Goal: Information Seeking & Learning: Learn about a topic

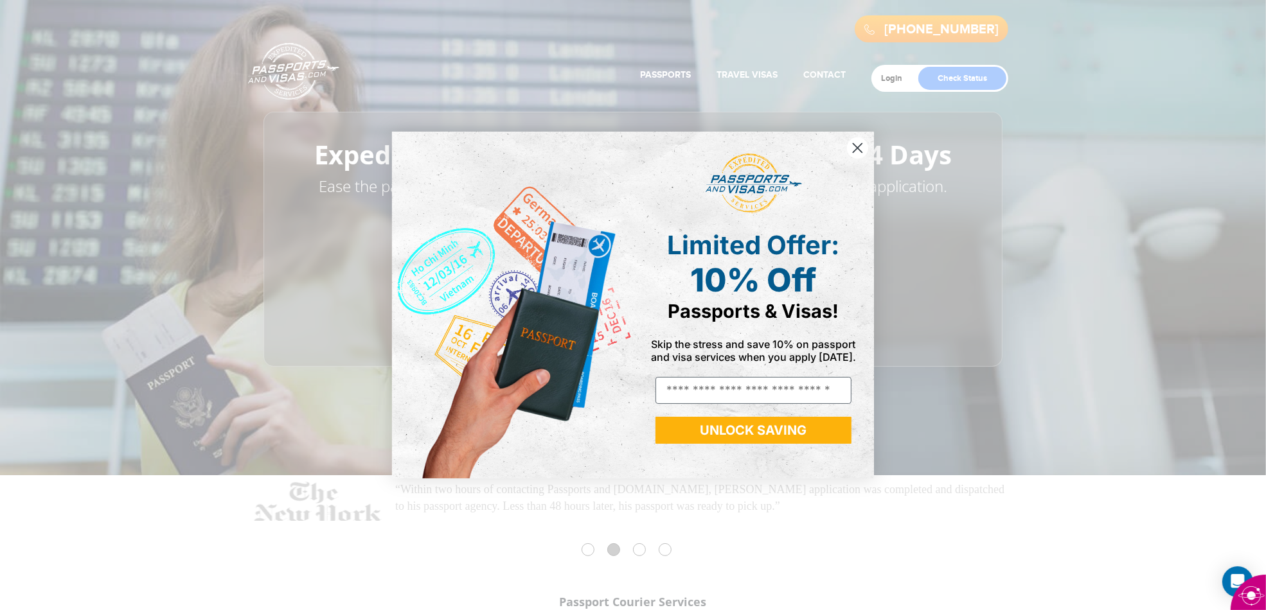
click at [855, 142] on circle "Close dialog" at bounding box center [857, 148] width 21 height 21
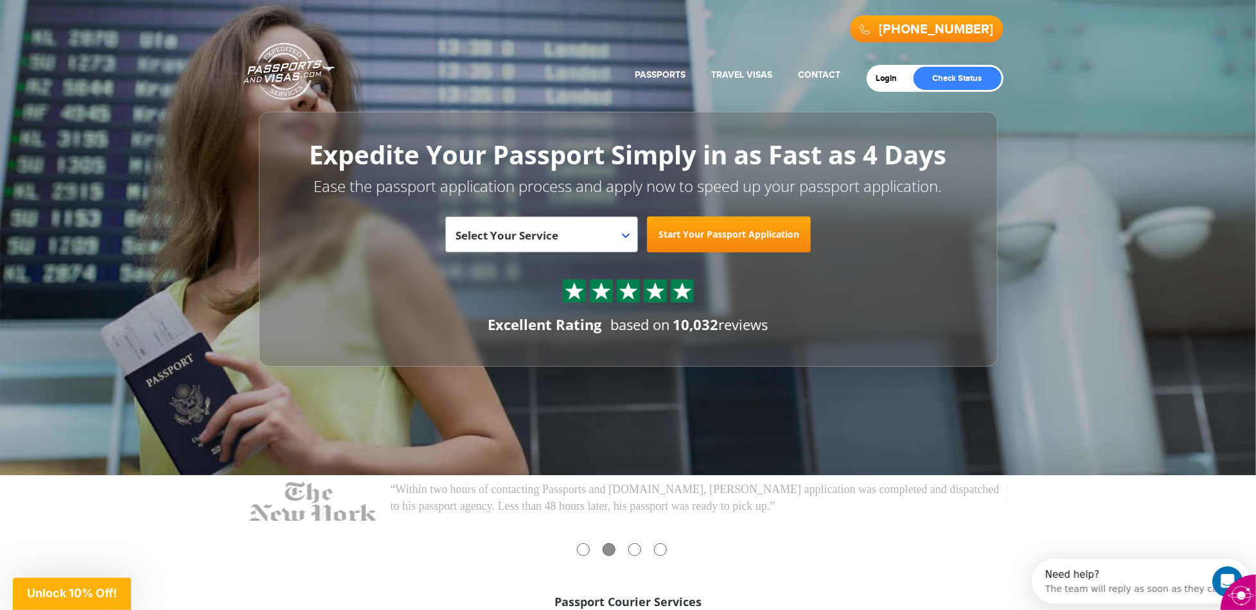
click at [626, 235] on b at bounding box center [626, 235] width 8 height 5
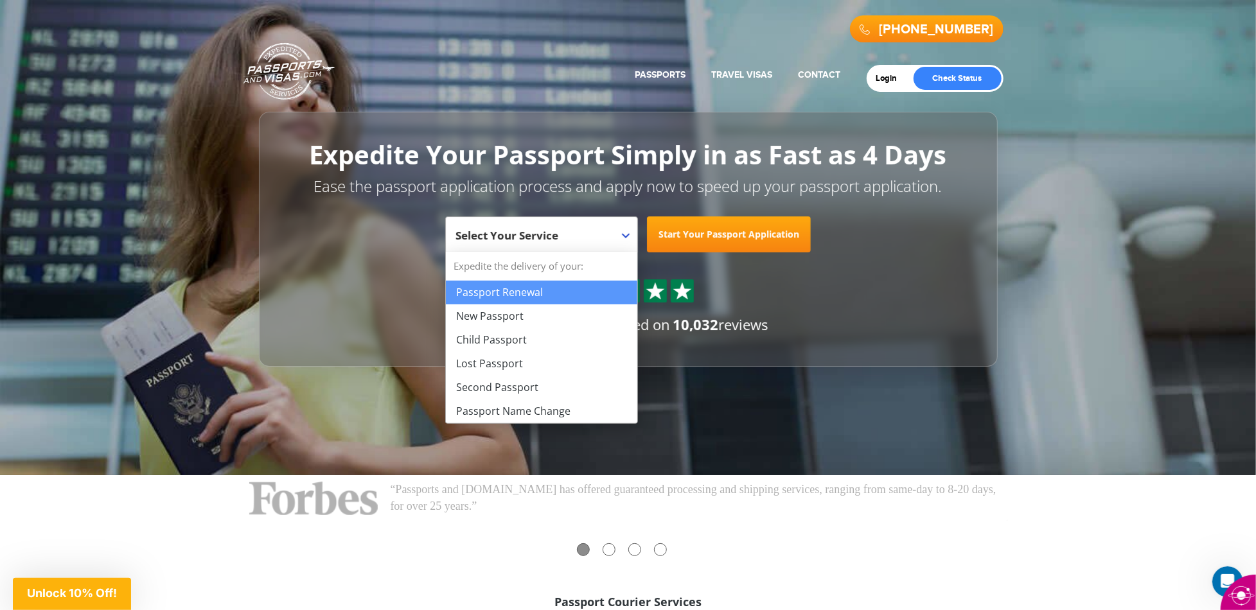
click at [626, 235] on b at bounding box center [626, 235] width 8 height 5
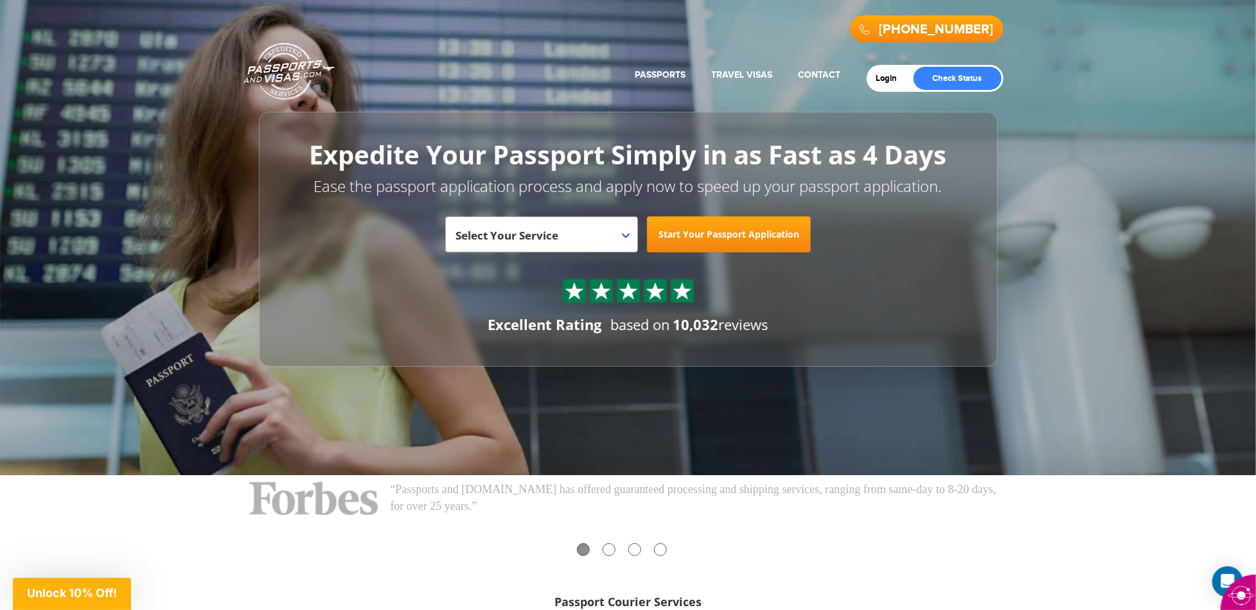
click at [625, 234] on b at bounding box center [626, 235] width 8 height 5
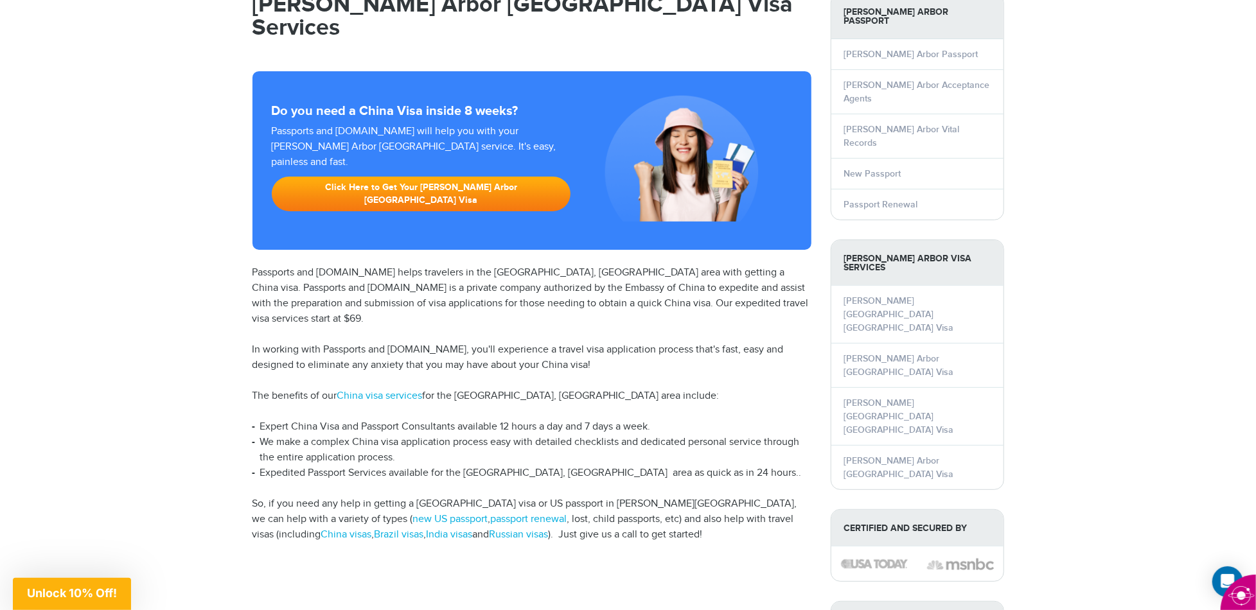
scroll to position [129, 0]
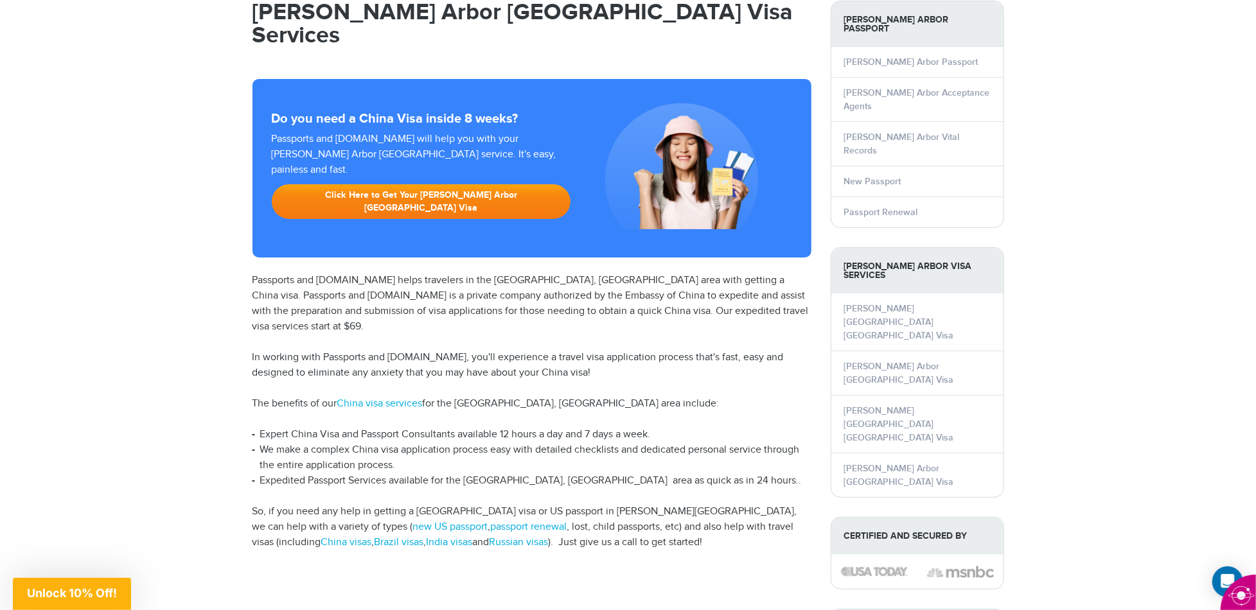
click at [389, 184] on link "Click Here to Get Your Ann Arbor China Visa" at bounding box center [421, 201] width 299 height 35
